Goal: Task Accomplishment & Management: Manage account settings

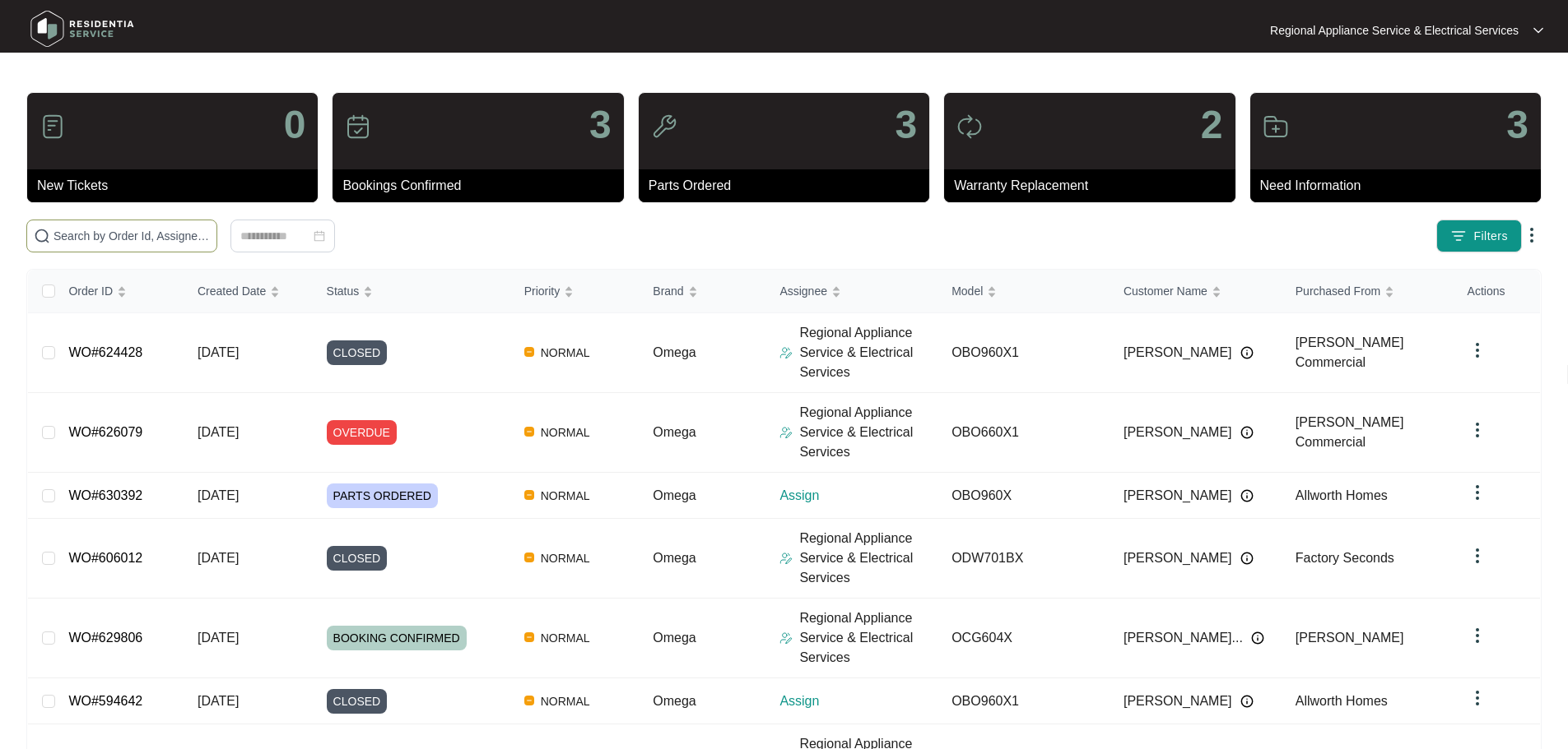
click at [210, 243] on input "text" at bounding box center [132, 236] width 157 height 19
type input "613759"
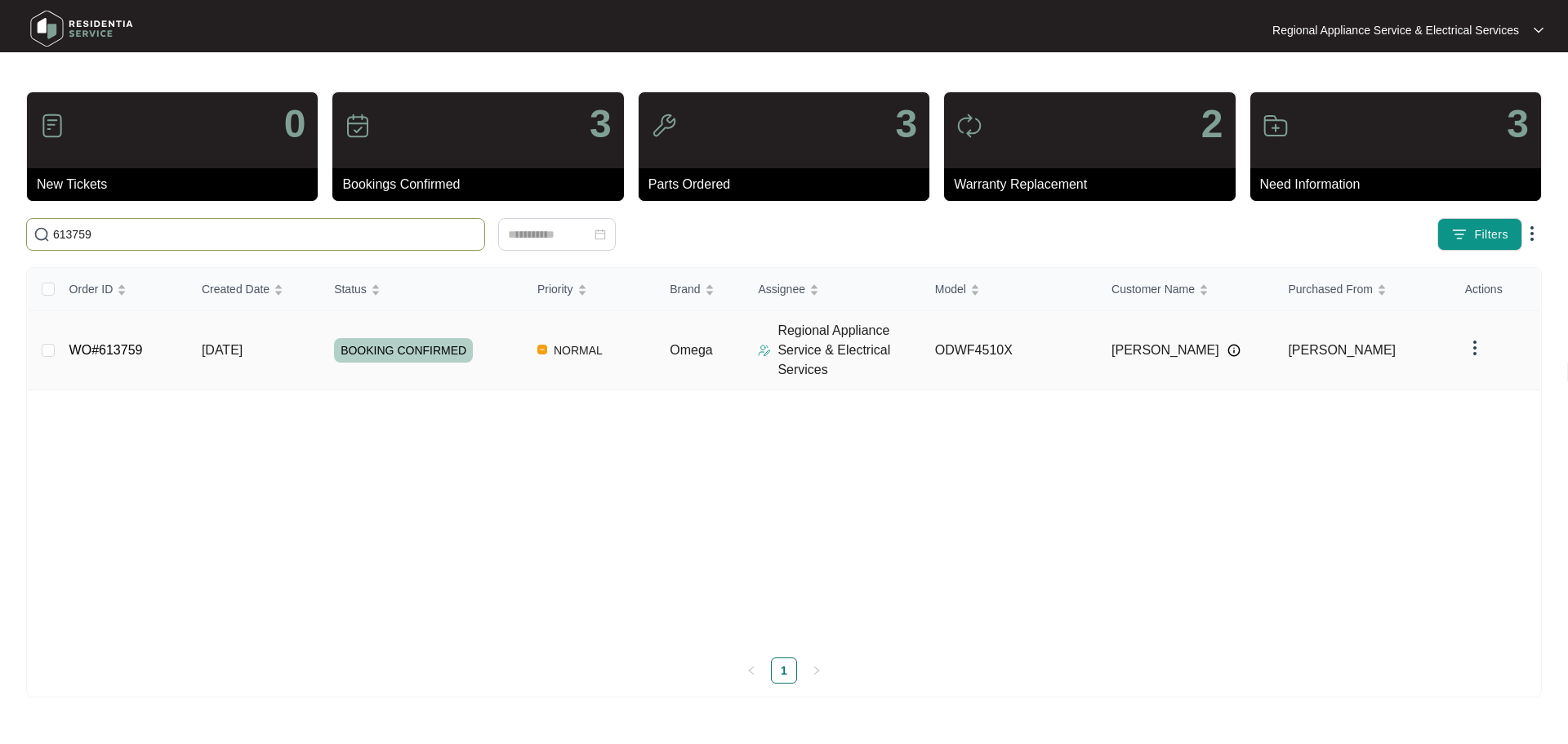
click at [137, 354] on link "WO#613759" at bounding box center [107, 349] width 74 height 14
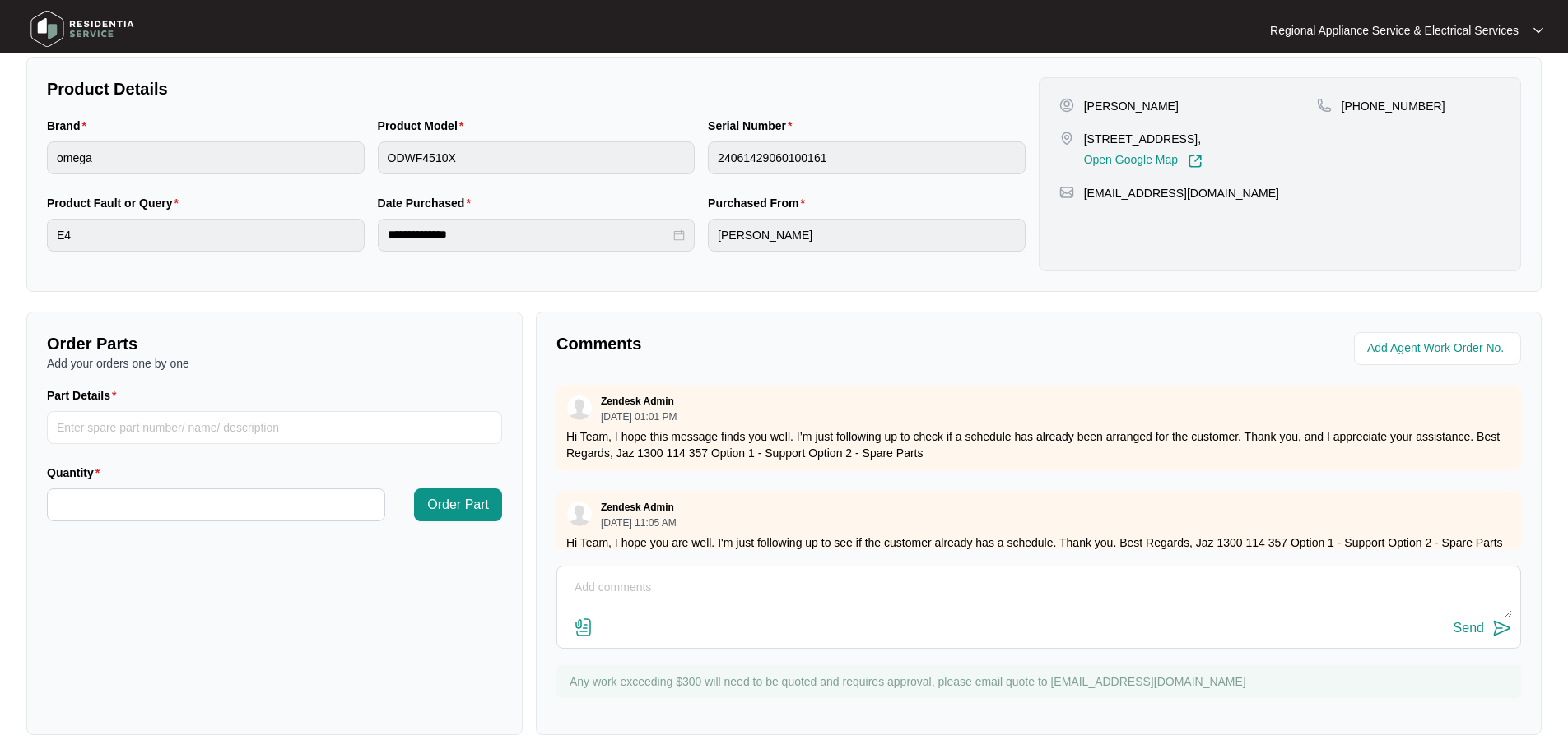
scroll to position [247, 0]
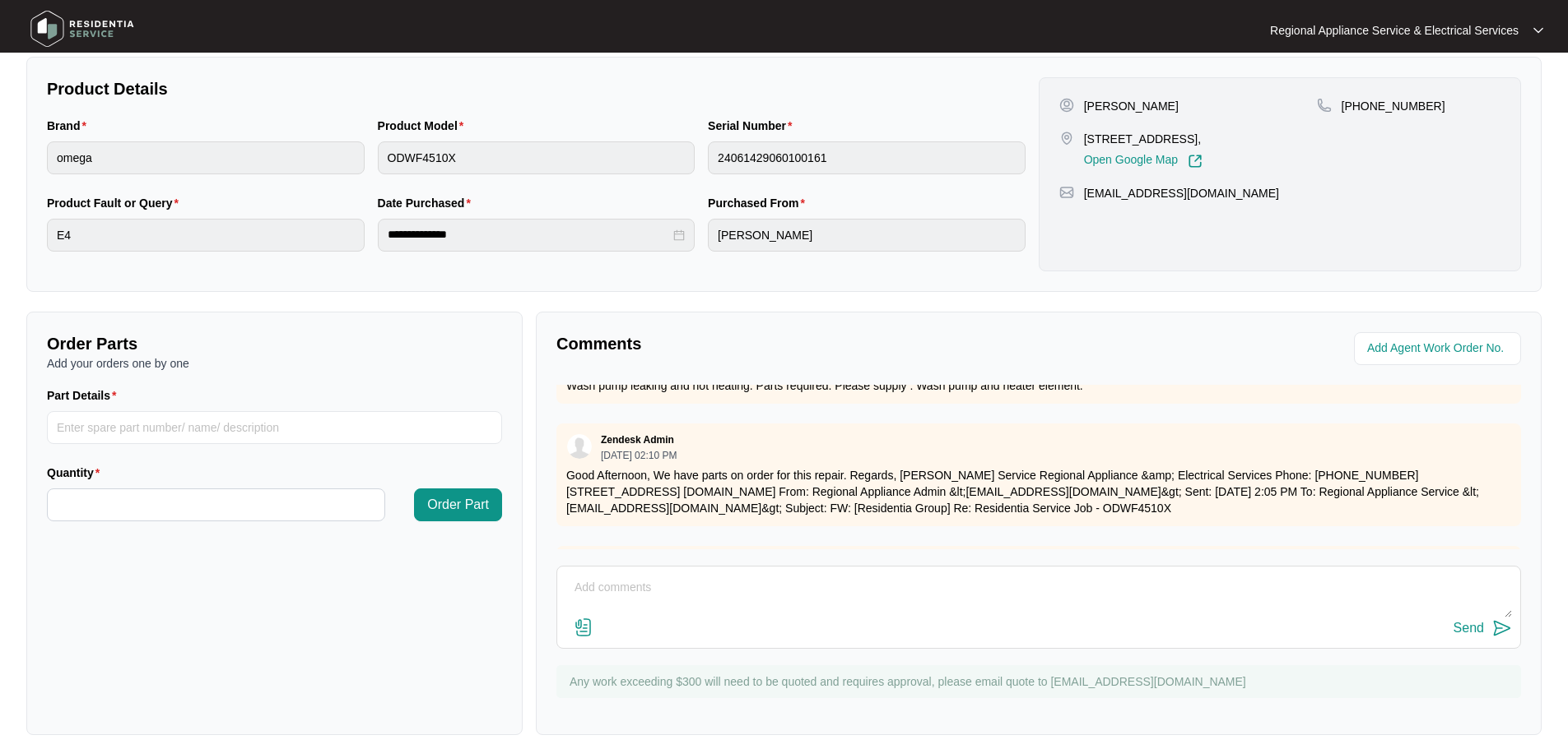
click at [697, 592] on textarea at bounding box center [1038, 596] width 947 height 43
paste textarea "FAULT: E4 error – dispenser not staying shut, tablet releasing prematurely. SER…"
drag, startPoint x: 704, startPoint y: 591, endPoint x: 514, endPoint y: 456, distance: 233.1
click at [514, 456] on div "Order Parts Add your orders one by one Part Details Quantity Order Part Comment…" at bounding box center [784, 524] width 1528 height 424
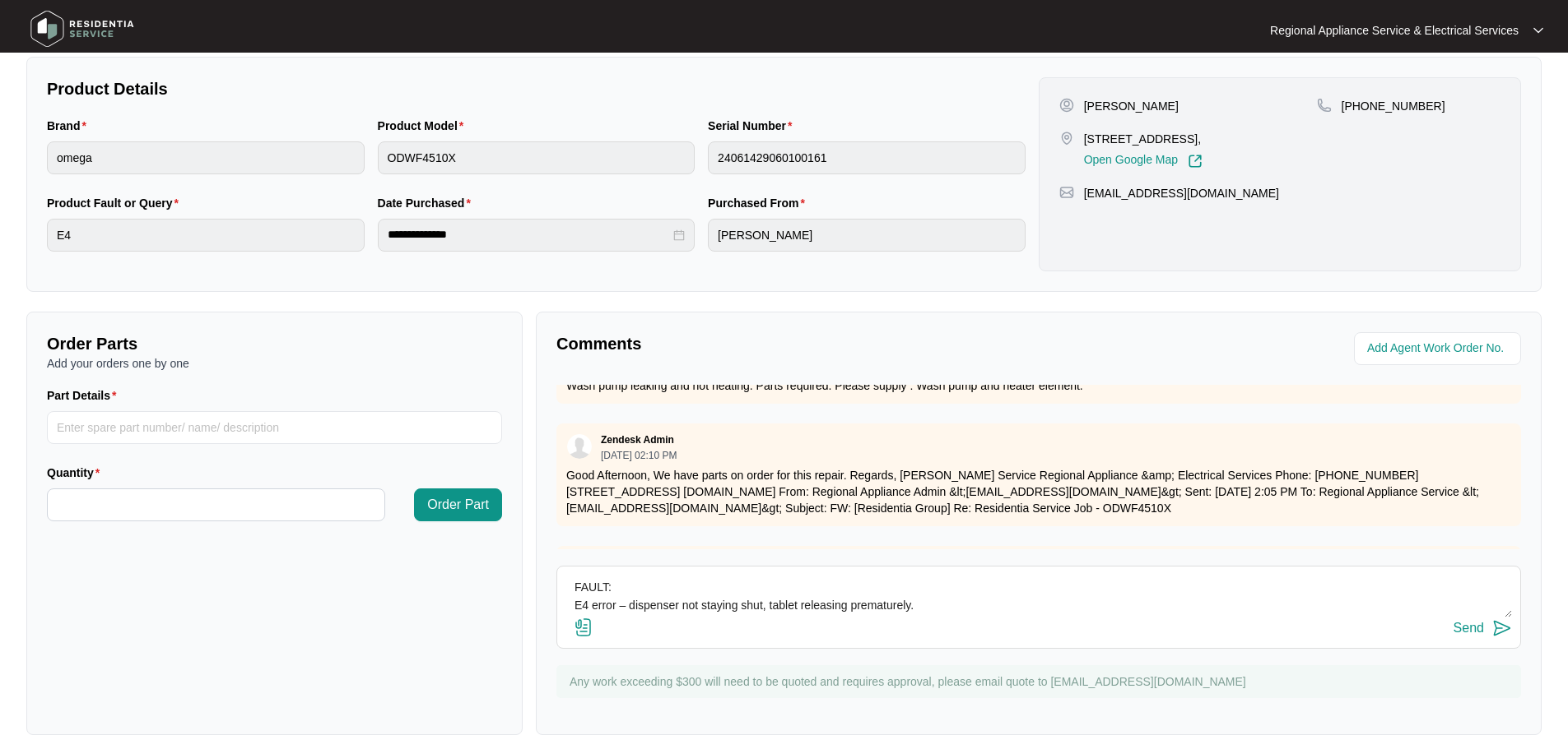
type textarea "FAULT: E4 error – dispenser not staying shut, tablet releasing prematurely. SER…"
click at [587, 625] on img at bounding box center [583, 627] width 19 height 19
click at [0, 0] on input "file" at bounding box center [0, 0] width 0 height 0
click at [936, 590] on textarea "FAULT: E4 error – dispenser not staying shut, tablet releasing prematurely. SER…" at bounding box center [1038, 596] width 947 height 43
type textarea "p"
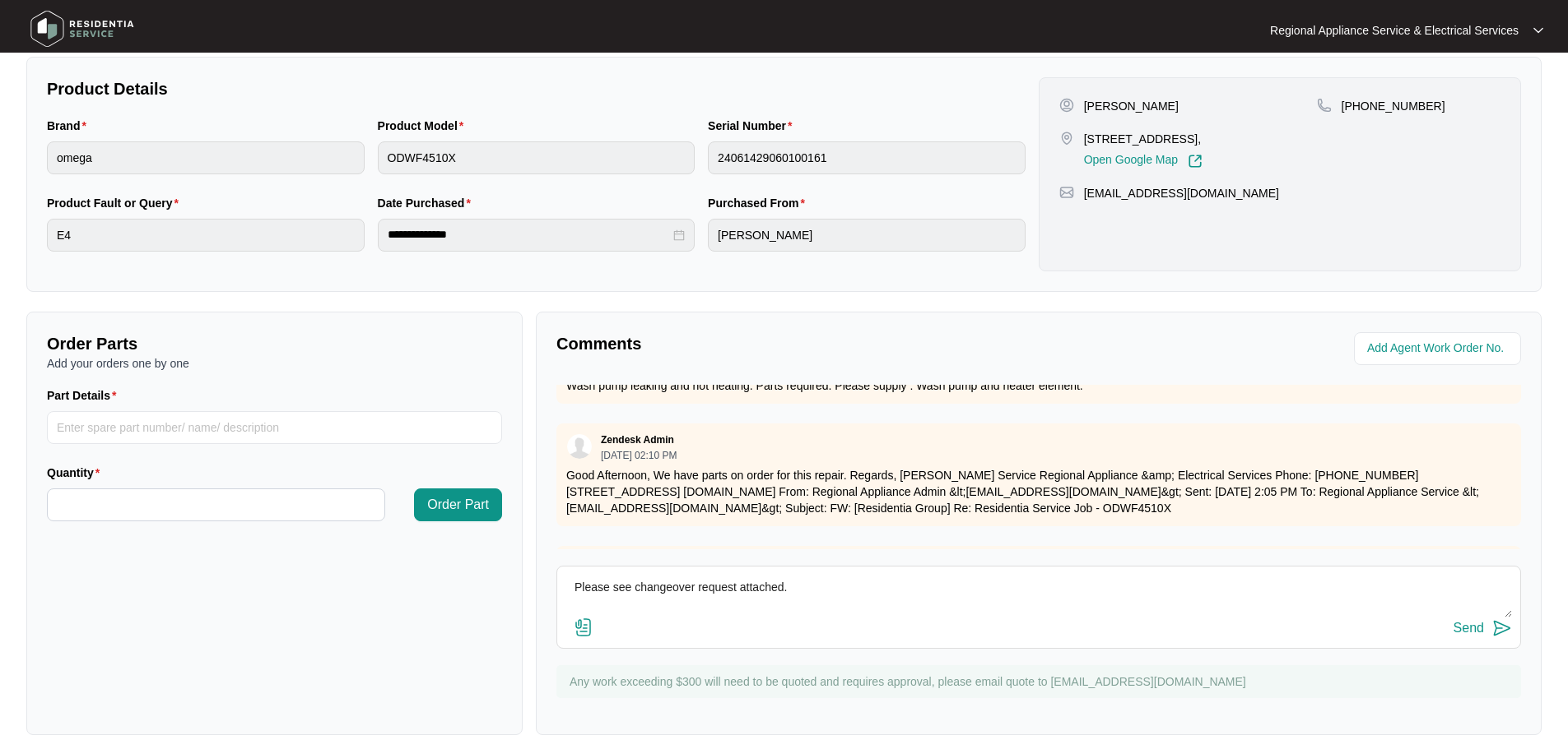
click at [583, 630] on img at bounding box center [583, 627] width 19 height 19
click at [0, 0] on input "file" at bounding box center [0, 0] width 0 height 0
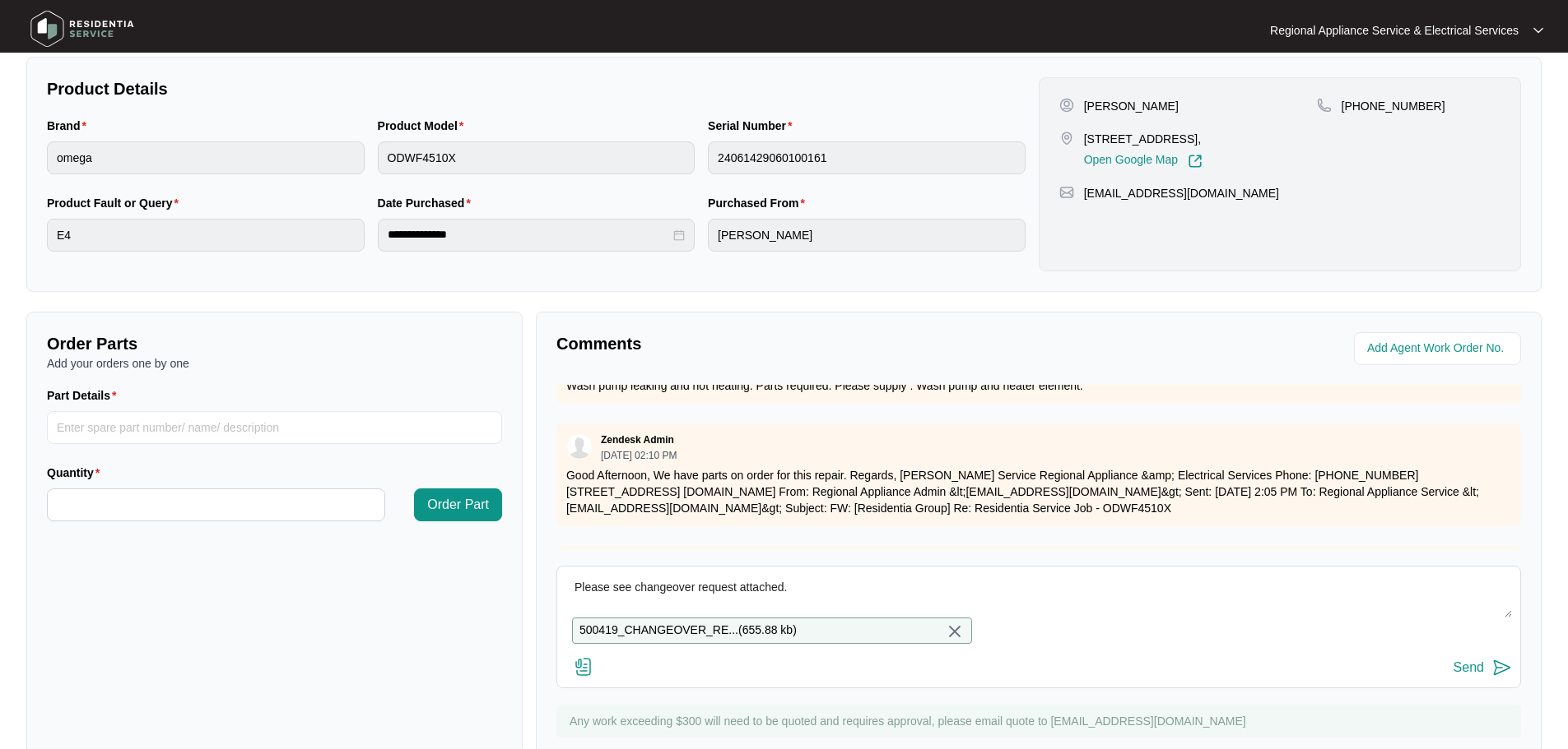
scroll to position [393, 0]
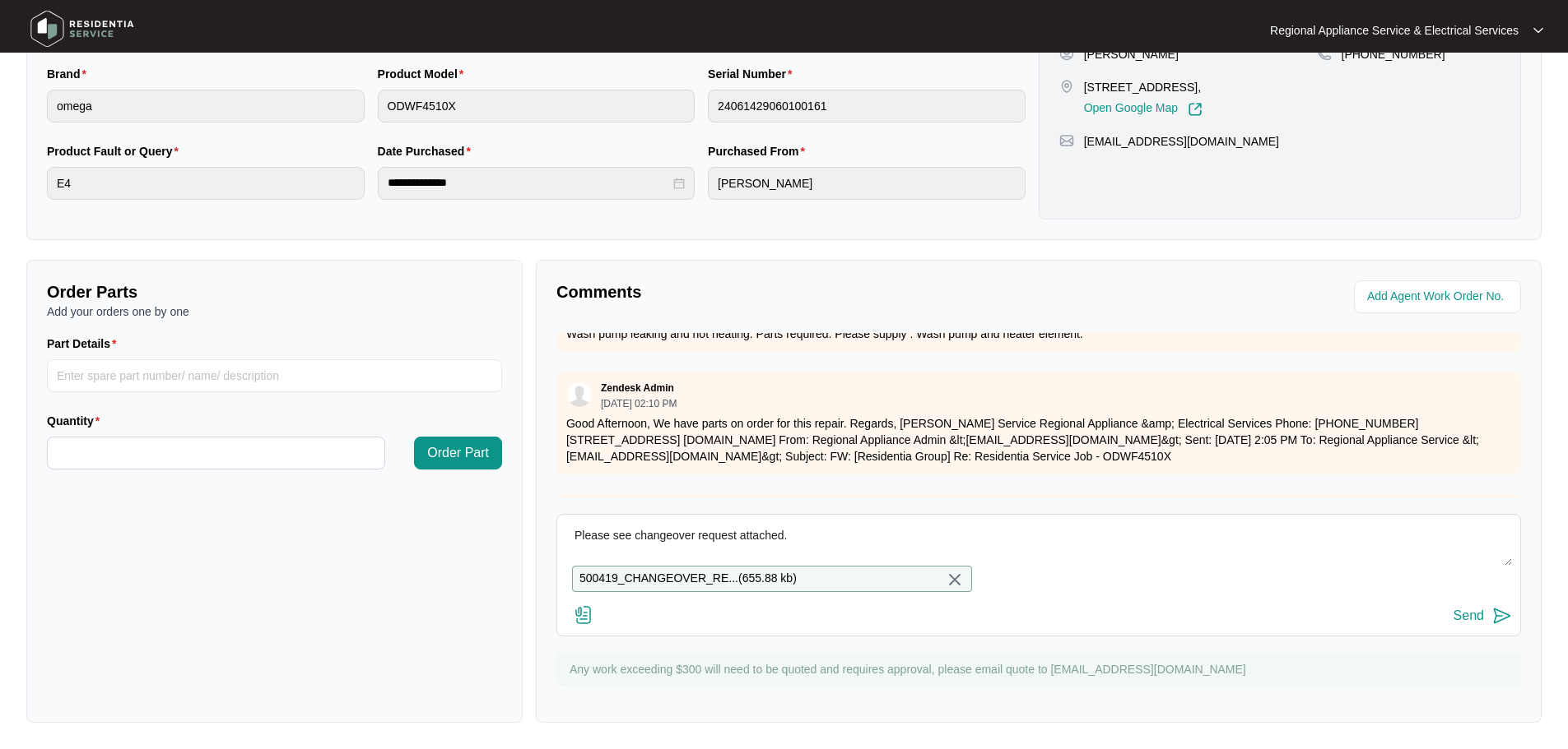
click at [817, 529] on textarea "Please see changeover request attached." at bounding box center [1038, 544] width 947 height 43
type textarea "Please see changeover request attached. Please advise, how we are to proceed."
click at [583, 615] on img at bounding box center [583, 615] width 19 height 19
click at [0, 0] on input "file" at bounding box center [0, 0] width 0 height 0
click at [1498, 616] on img at bounding box center [1501, 616] width 19 height 19
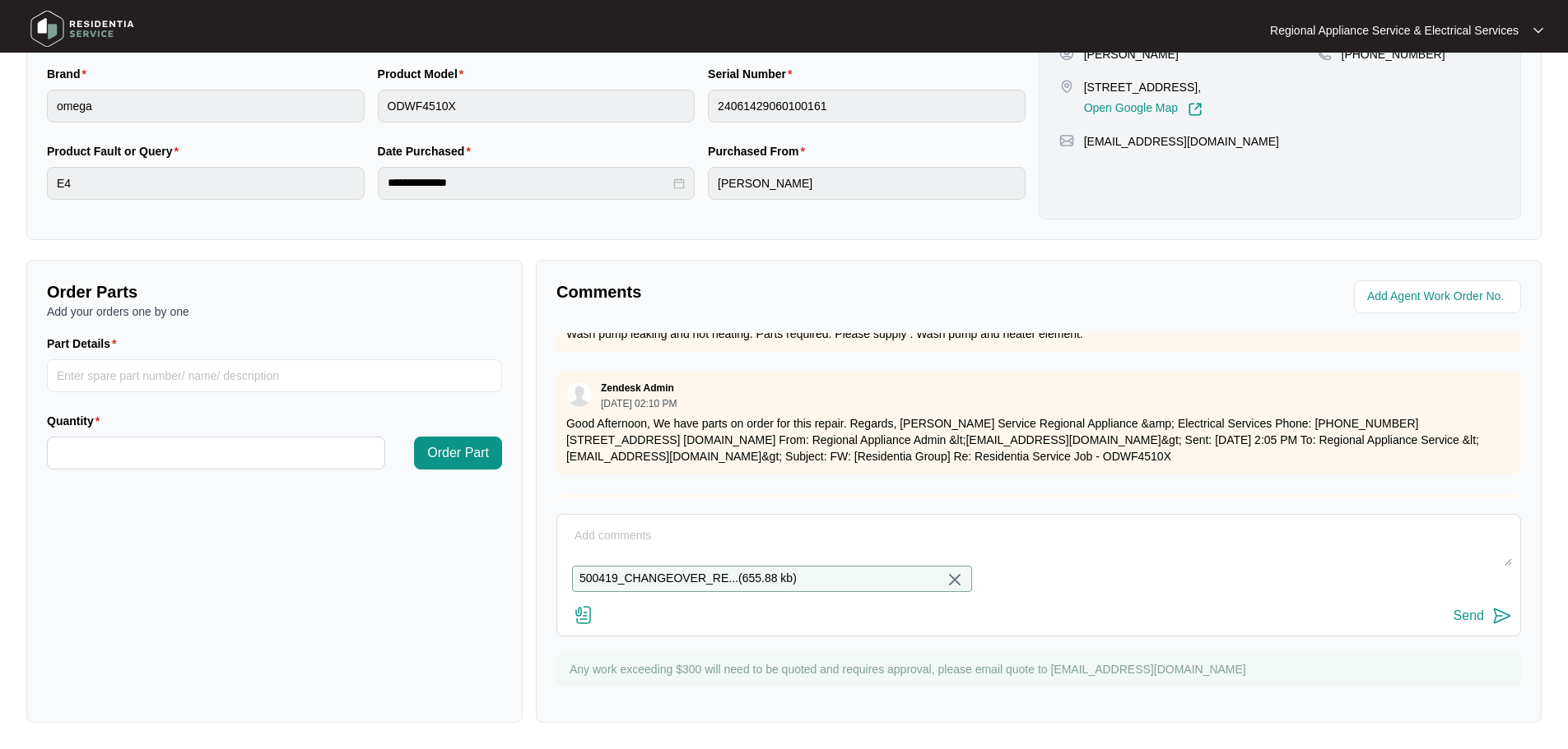
scroll to position [342, 0]
